Goal: Task Accomplishment & Management: Use online tool/utility

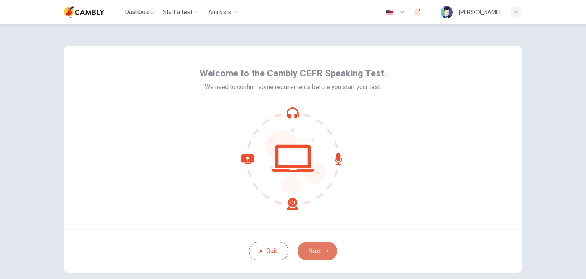
click at [316, 248] on button "Next" at bounding box center [318, 251] width 40 height 18
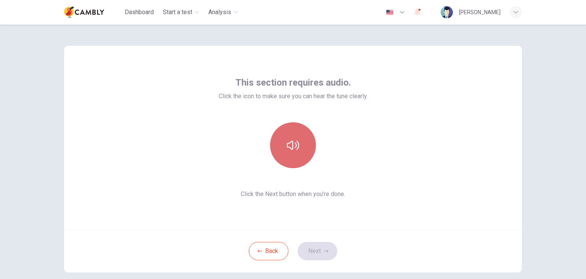
click at [295, 144] on icon "button" at bounding box center [293, 145] width 12 height 12
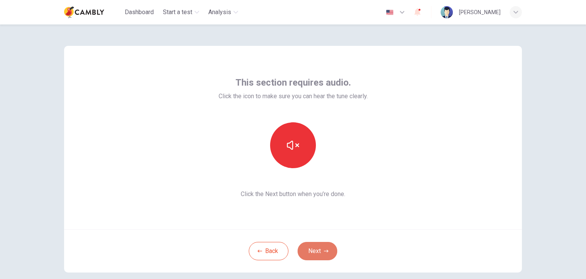
click at [319, 251] on button "Next" at bounding box center [318, 251] width 40 height 18
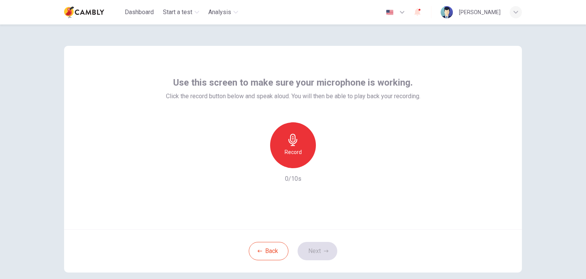
click at [303, 145] on div "Record" at bounding box center [293, 145] width 46 height 46
click at [319, 253] on button "Next" at bounding box center [318, 251] width 40 height 18
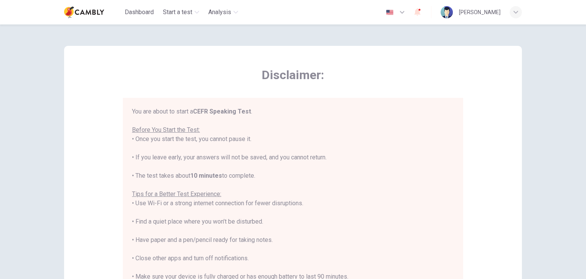
click at [205, 138] on div "You are about to start a CEFR Speaking Test . Before You Start the Test: • Once…" at bounding box center [293, 212] width 322 height 211
click at [217, 136] on div "You are about to start a CEFR Speaking Test . Before You Start the Test: • Once…" at bounding box center [293, 212] width 322 height 211
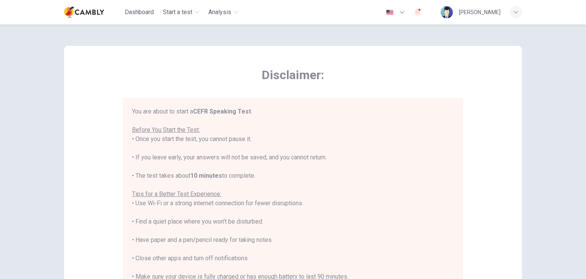
click at [182, 158] on div "You are about to start a CEFR Speaking Test . Before You Start the Test: • Once…" at bounding box center [293, 212] width 322 height 211
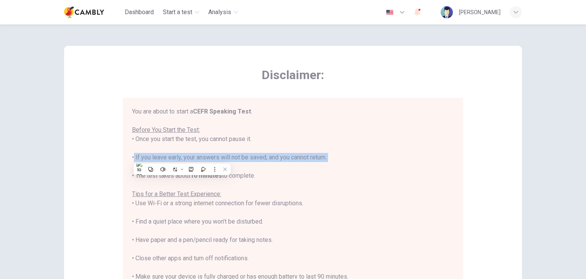
click at [182, 158] on div "You are about to start a CEFR Speaking Test . Before You Start the Test: • Once…" at bounding box center [293, 212] width 322 height 211
click at [185, 156] on div "You are about to start a CEFR Speaking Test . Before You Start the Test: • Once…" at bounding box center [293, 212] width 322 height 211
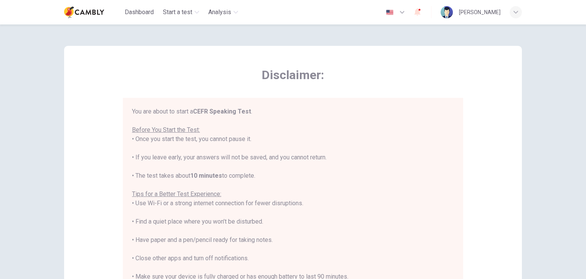
click at [185, 156] on div "You are about to start a CEFR Speaking Test . Before You Start the Test: • Once…" at bounding box center [293, 212] width 322 height 211
click at [177, 155] on div "You are about to start a CEFR Speaking Test . Before You Start the Test: • Once…" at bounding box center [293, 212] width 322 height 211
click at [178, 156] on div "You are about to start a CEFR Speaking Test . Before You Start the Test: • Once…" at bounding box center [293, 212] width 322 height 211
click at [188, 156] on div "You are about to start a CEFR Speaking Test . Before You Start the Test: • Once…" at bounding box center [293, 212] width 322 height 211
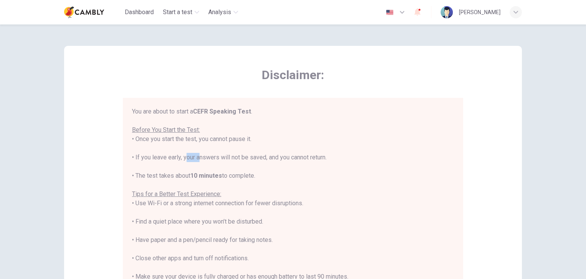
click at [188, 156] on div "You are about to start a CEFR Speaking Test . Before You Start the Test: • Once…" at bounding box center [293, 212] width 322 height 211
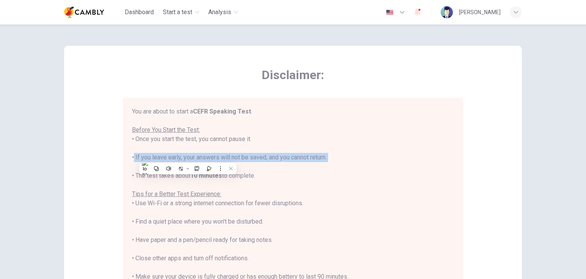
click at [188, 156] on div "You are about to start a CEFR Speaking Test . Before You Start the Test: • Once…" at bounding box center [293, 212] width 322 height 211
click at [195, 154] on div "You are about to start a CEFR Speaking Test . Before You Start the Test: • Once…" at bounding box center [293, 212] width 322 height 211
drag, startPoint x: 188, startPoint y: 155, endPoint x: 323, endPoint y: 158, distance: 135.5
click at [323, 158] on div "You are about to start a CEFR Speaking Test . Before You Start the Test: • Once…" at bounding box center [293, 212] width 322 height 211
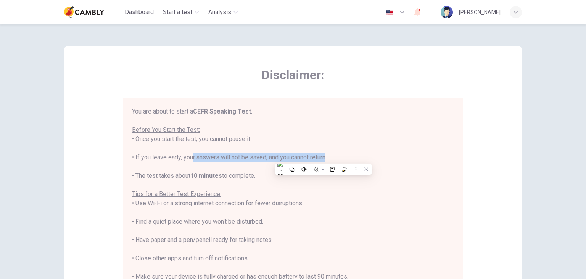
click at [323, 158] on div "You are about to start a CEFR Speaking Test . Before You Start the Test: • Once…" at bounding box center [293, 212] width 322 height 211
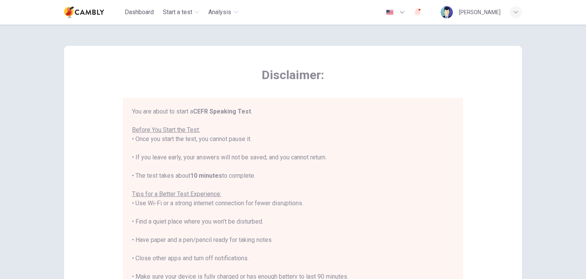
click at [272, 156] on div "You are about to start a CEFR Speaking Test . Before You Start the Test: • Once…" at bounding box center [293, 212] width 322 height 211
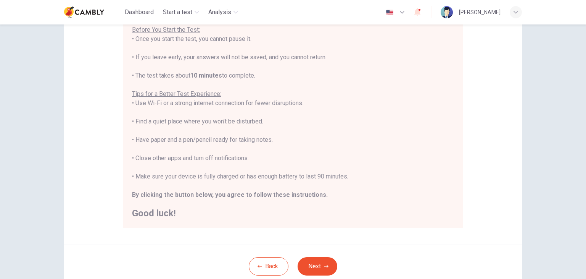
scroll to position [95, 0]
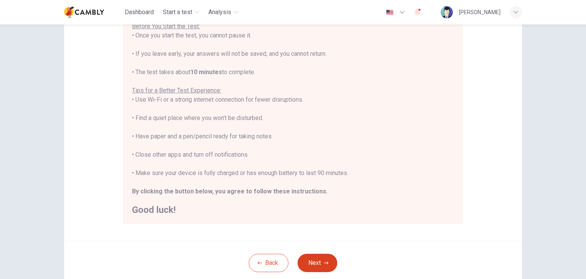
click at [331, 259] on button "Next" at bounding box center [318, 262] width 40 height 18
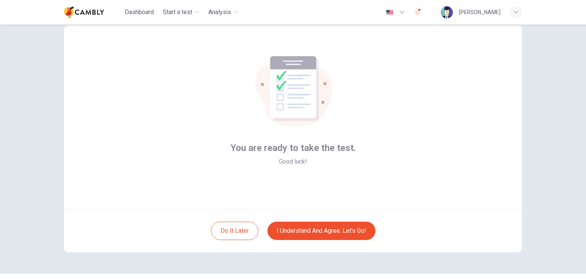
scroll to position [17, 0]
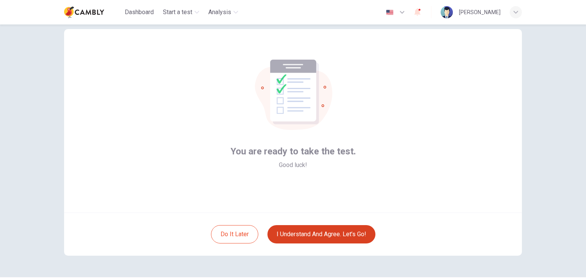
click at [313, 231] on button "I understand and agree. Let’s go!" at bounding box center [322, 234] width 108 height 18
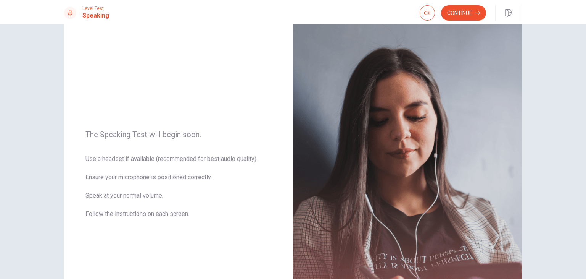
scroll to position [31, 0]
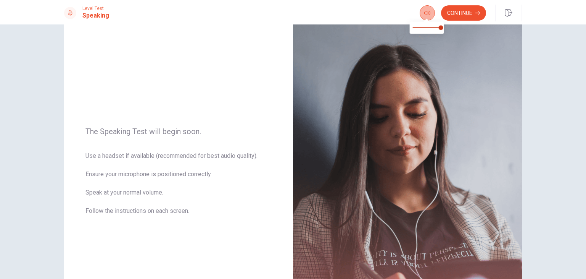
click at [424, 16] on button "button" at bounding box center [427, 12] width 15 height 15
click at [105, 134] on span "The Speaking Test will begin soon." at bounding box center [178, 131] width 186 height 9
click at [104, 156] on span "Use a headset if available (recommended for best audio quality). Ensure your mi…" at bounding box center [178, 187] width 186 height 73
drag, startPoint x: 82, startPoint y: 150, endPoint x: 163, endPoint y: 153, distance: 80.2
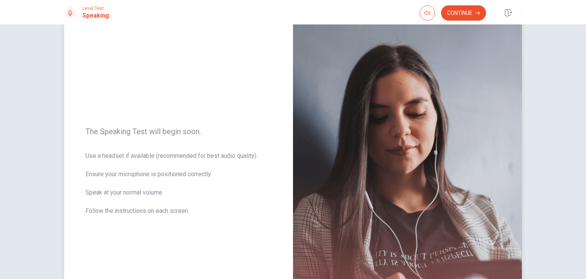
click at [163, 153] on div "The Speaking Test will begin soon. Use a headset if available (recommended for …" at bounding box center [178, 175] width 229 height 333
drag, startPoint x: 106, startPoint y: 160, endPoint x: 181, endPoint y: 161, distance: 75.6
click at [181, 161] on span "Use a headset if available (recommended for best audio quality). Ensure your mi…" at bounding box center [178, 187] width 186 height 73
drag, startPoint x: 164, startPoint y: 155, endPoint x: 203, endPoint y: 152, distance: 38.6
click at [203, 152] on span "Use a headset if available (recommended for best audio quality). Ensure your mi…" at bounding box center [178, 187] width 186 height 73
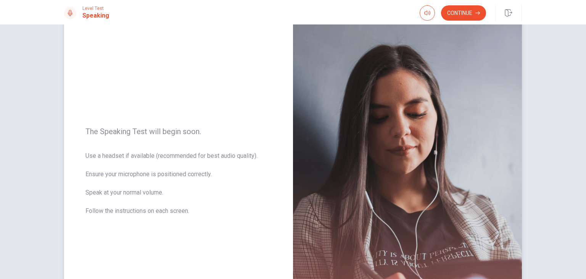
click at [202, 152] on span "Use a headset if available (recommended for best audio quality). Ensure your mi…" at bounding box center [178, 187] width 186 height 73
click at [105, 176] on span "Use a headset if available (recommended for best audio quality). Ensure your mi…" at bounding box center [178, 187] width 186 height 73
click at [143, 173] on span "Use a headset if available (recommended for best audio quality). Ensure your mi…" at bounding box center [178, 187] width 186 height 73
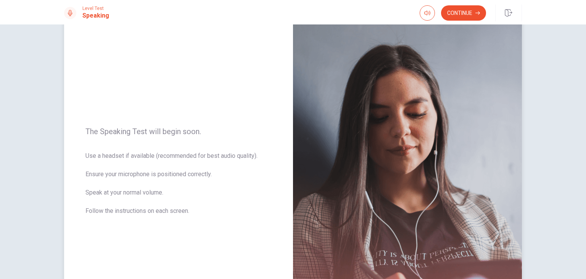
click at [150, 174] on span "Use a headset if available (recommended for best audio quality). Ensure your mi…" at bounding box center [178, 187] width 186 height 73
click at [106, 194] on span "Use a headset if available (recommended for best audio quality). Ensure your mi…" at bounding box center [178, 187] width 186 height 73
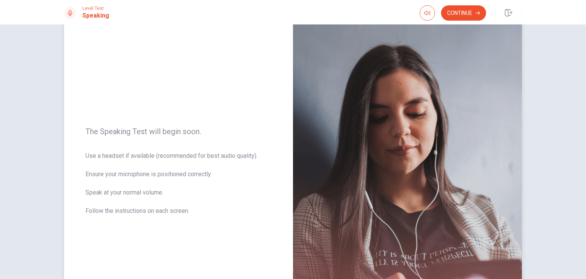
click at [166, 189] on span "Use a headset if available (recommended for best audio quality). Ensure your mi…" at bounding box center [178, 187] width 186 height 73
click at [463, 13] on button "Continue" at bounding box center [463, 12] width 45 height 15
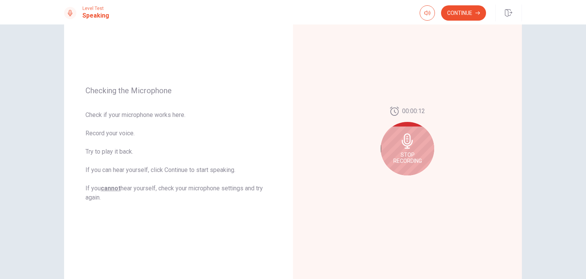
scroll to position [79, 0]
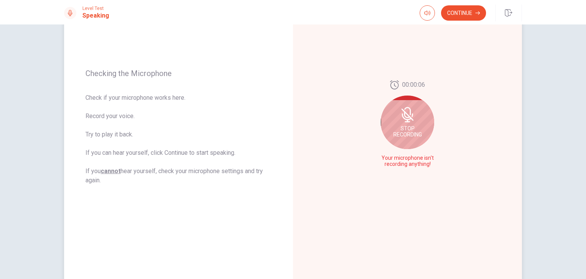
click at [114, 117] on span "Check if your microphone works here. Record your voice. Try to play it back. If…" at bounding box center [178, 139] width 186 height 92
click at [115, 133] on span "Check if your microphone works here. Record your voice. Try to play it back. If…" at bounding box center [178, 139] width 186 height 92
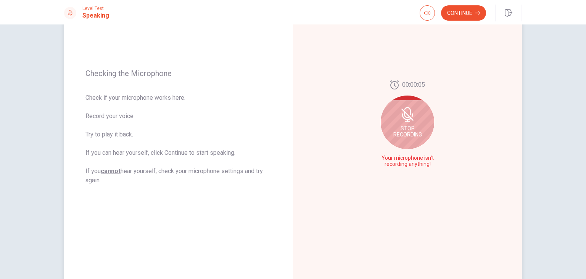
click at [115, 133] on span "Check if your microphone works here. Record your voice. Try to play it back. If…" at bounding box center [178, 139] width 186 height 92
click at [128, 152] on span "Check if your microphone works here. Record your voice. Try to play it back. If…" at bounding box center [178, 139] width 186 height 92
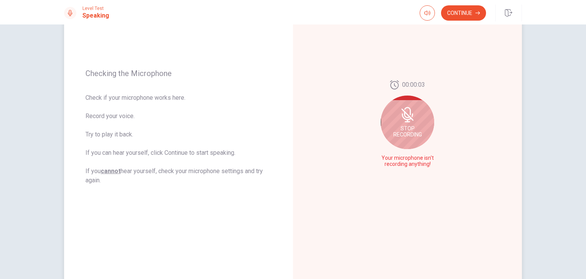
click at [128, 152] on span "Check if your microphone works here. Record your voice. Try to play it back. If…" at bounding box center [178, 139] width 186 height 92
click at [147, 151] on span "Check if your microphone works here. Record your voice. Try to play it back. If…" at bounding box center [178, 139] width 186 height 92
click at [163, 150] on span "Check if your microphone works here. Record your voice. Try to play it back. If…" at bounding box center [178, 139] width 186 height 92
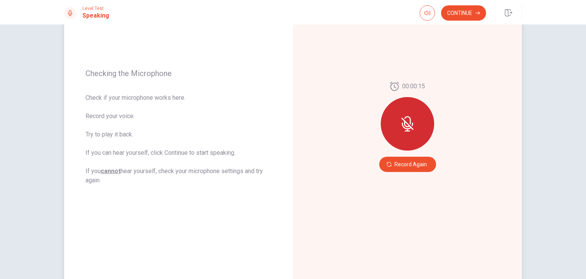
click at [139, 171] on span "Check if your microphone works here. Record your voice. Try to play it back. If…" at bounding box center [178, 139] width 186 height 92
click at [398, 165] on button "Record Again" at bounding box center [407, 163] width 57 height 15
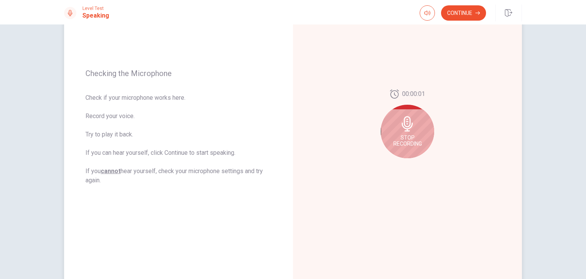
click at [416, 129] on div "Stop Recording" at bounding box center [407, 131] width 53 height 53
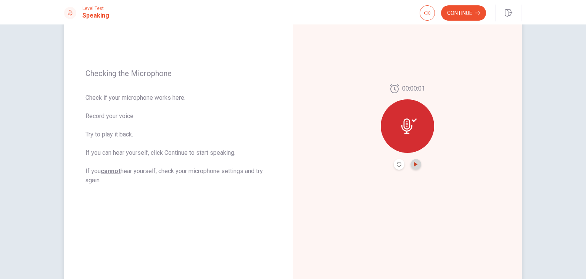
click at [414, 163] on icon "Play Audio" at bounding box center [416, 164] width 5 height 5
click at [464, 13] on button "Continue" at bounding box center [463, 12] width 45 height 15
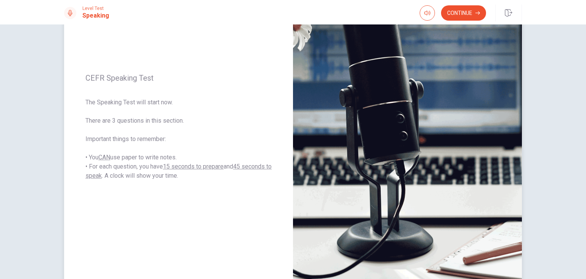
click at [112, 138] on span "The Speaking Test will start now. There are 3 questions in this section. Import…" at bounding box center [178, 139] width 186 height 82
click at [135, 139] on span "The Speaking Test will start now. There are 3 questions in this section. Import…" at bounding box center [178, 139] width 186 height 82
drag, startPoint x: 111, startPoint y: 157, endPoint x: 168, endPoint y: 157, distance: 56.9
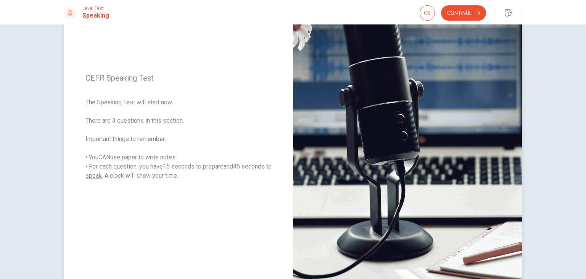
click at [168, 157] on span "The Speaking Test will start now. There are 3 questions in this section. Import…" at bounding box center [178, 139] width 186 height 82
click at [456, 14] on button "Continue" at bounding box center [463, 12] width 45 height 15
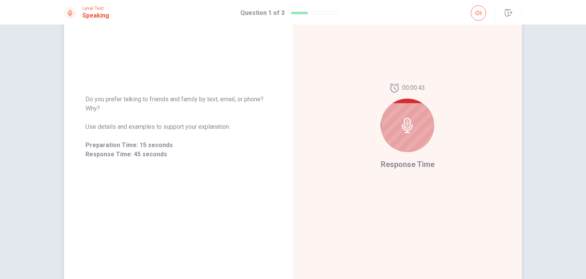
click at [406, 126] on icon at bounding box center [407, 125] width 15 height 15
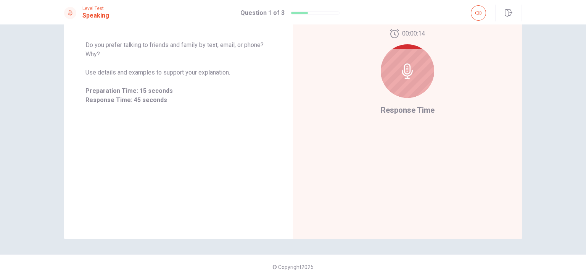
scroll to position [94, 0]
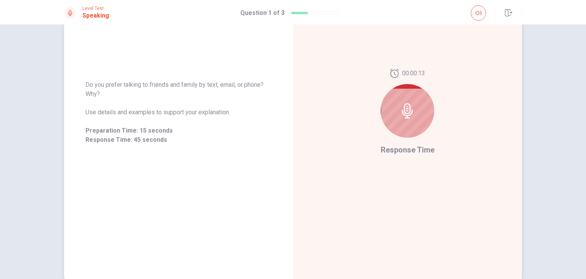
click at [429, 110] on div at bounding box center [407, 110] width 53 height 53
click at [407, 160] on div "00:00:12 Response Time" at bounding box center [407, 112] width 229 height 333
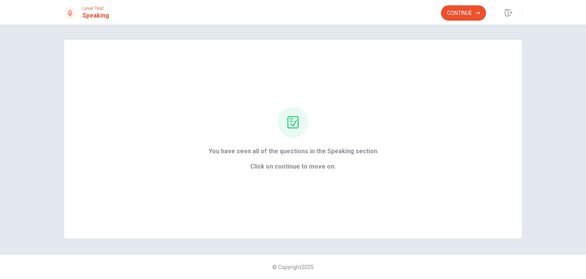
scroll to position [0, 0]
click at [454, 14] on button "Continue" at bounding box center [463, 12] width 45 height 15
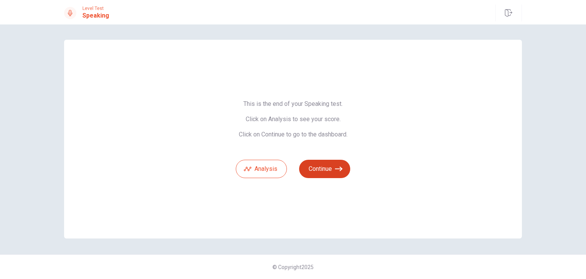
click at [343, 169] on button "Continue" at bounding box center [324, 169] width 51 height 18
